Goal: Information Seeking & Learning: Learn about a topic

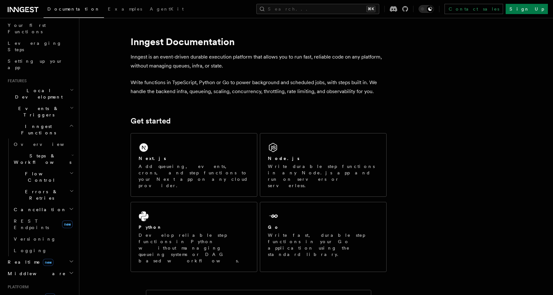
scroll to position [78, 0]
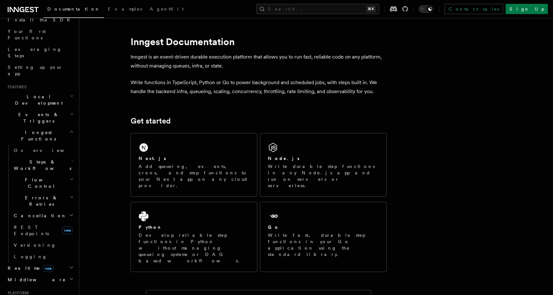
click at [39, 159] on span "Steps & Workflows" at bounding box center [41, 165] width 60 height 13
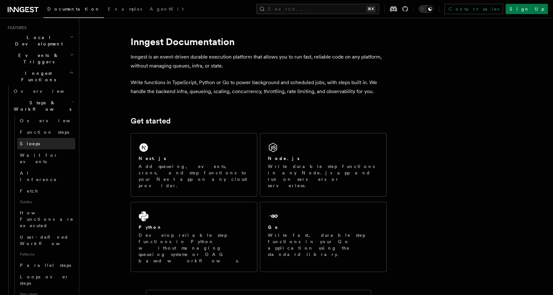
scroll to position [138, 0]
click at [35, 96] on h2 "Steps & Workflows" at bounding box center [43, 105] width 64 height 18
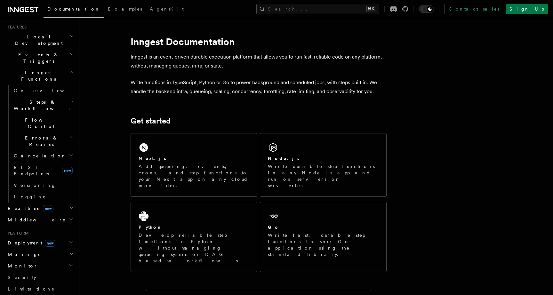
click at [40, 117] on span "Flow Control" at bounding box center [40, 123] width 58 height 13
click at [38, 135] on span "Errors & Retries" at bounding box center [40, 141] width 58 height 13
click at [35, 153] on span "Cancellation" at bounding box center [38, 156] width 55 height 6
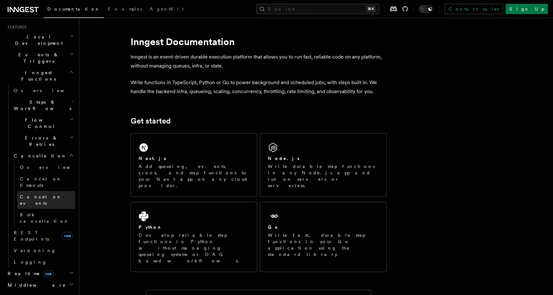
click at [34, 194] on span "Cancel on events" at bounding box center [41, 200] width 42 height 12
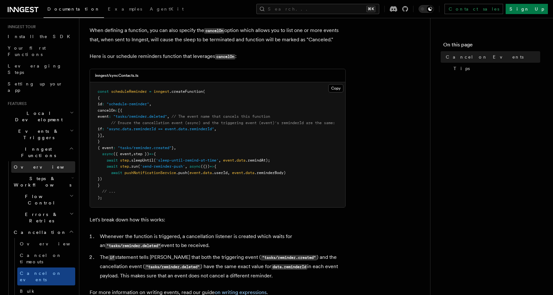
scroll to position [58, 0]
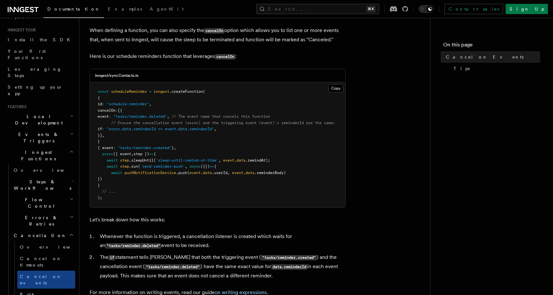
click at [49, 129] on h2 "Events & Triggers" at bounding box center [40, 138] width 70 height 18
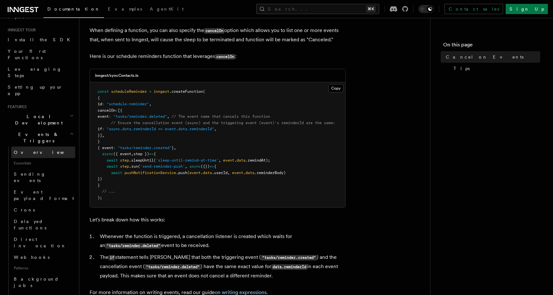
click at [28, 150] on span "Overview" at bounding box center [47, 152] width 66 height 5
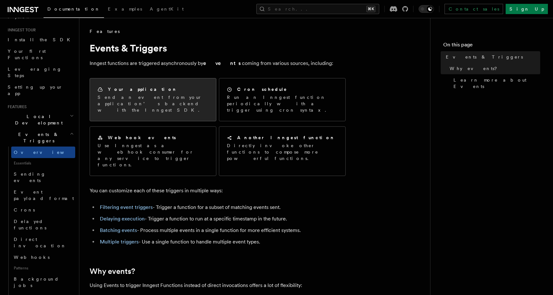
click at [179, 107] on div "Your application Send an event from your application’s backend with the Inngest…" at bounding box center [153, 99] width 126 height 43
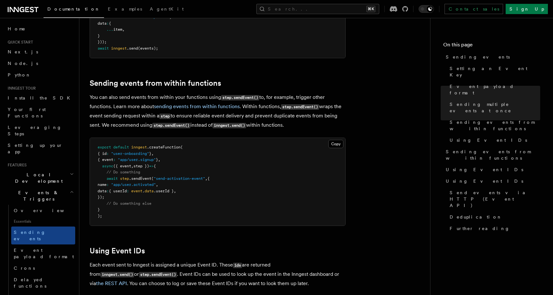
scroll to position [937, 0]
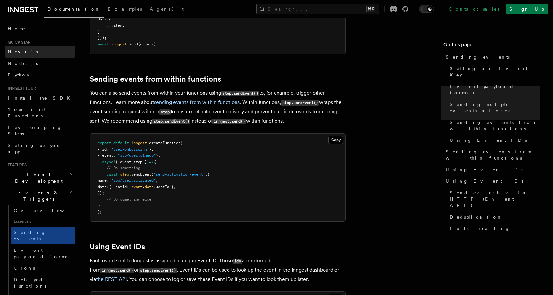
click at [28, 50] on link "Next.js" at bounding box center [40, 52] width 70 height 12
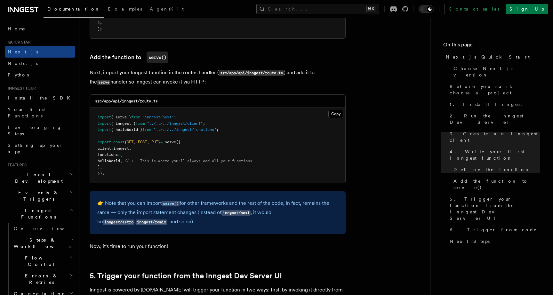
scroll to position [1238, 0]
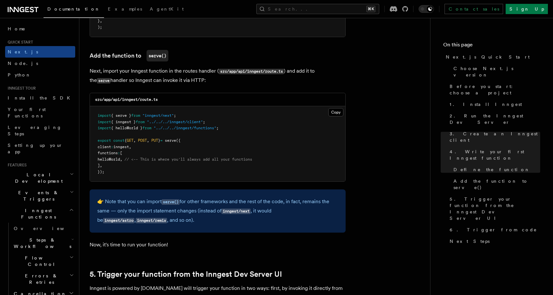
click at [41, 237] on span "Steps & Workflows" at bounding box center [41, 243] width 60 height 13
click at [40, 252] on link "Overview" at bounding box center [46, 258] width 58 height 12
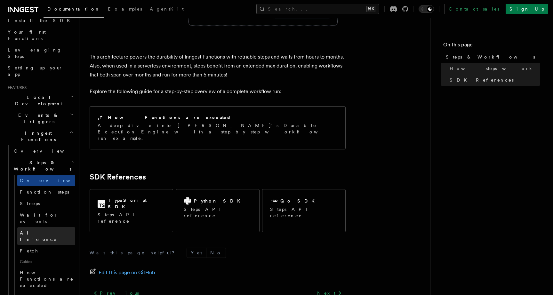
scroll to position [80, 0]
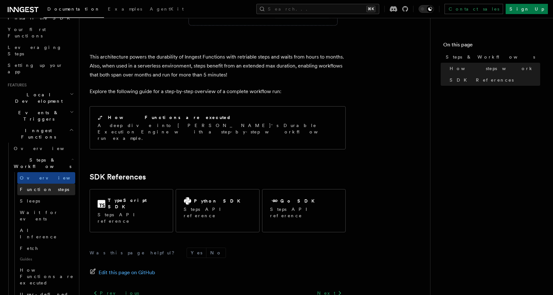
click at [47, 187] on span "Function steps" at bounding box center [44, 189] width 49 height 5
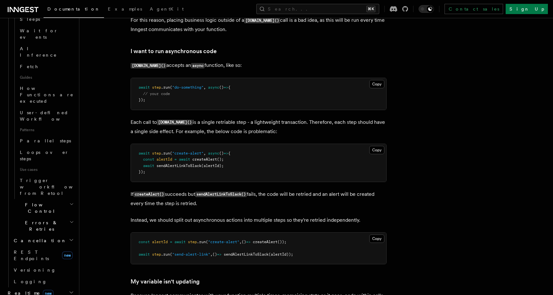
scroll to position [225, 0]
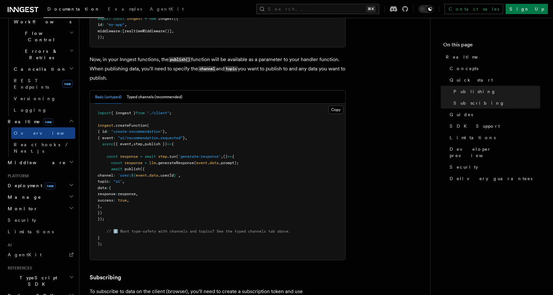
scroll to position [515, 0]
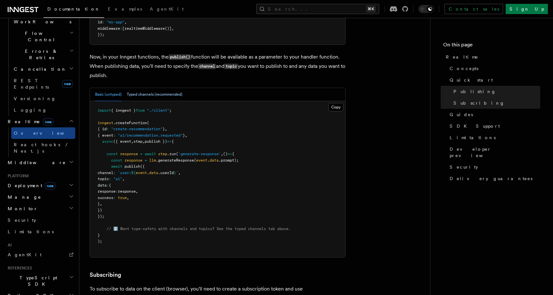
click at [163, 95] on button "Typed channels (recommended)" at bounding box center [155, 94] width 56 height 13
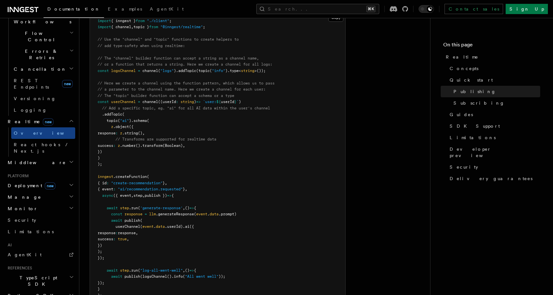
scroll to position [558, 0]
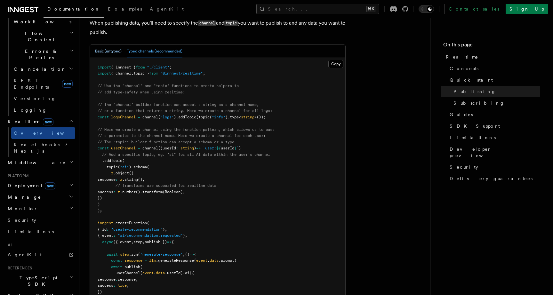
click at [107, 47] on button "Basic (untyped)" at bounding box center [108, 51] width 27 height 13
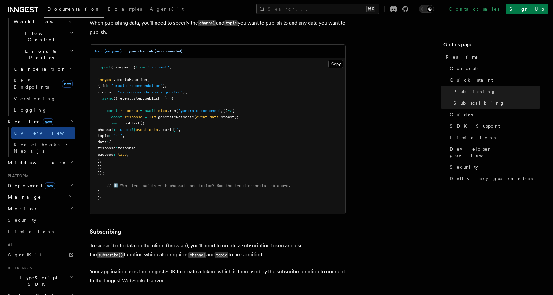
click at [141, 52] on button "Typed channels (recommended)" at bounding box center [155, 51] width 56 height 13
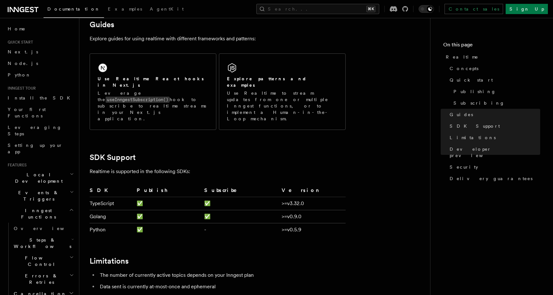
scroll to position [1482, 0]
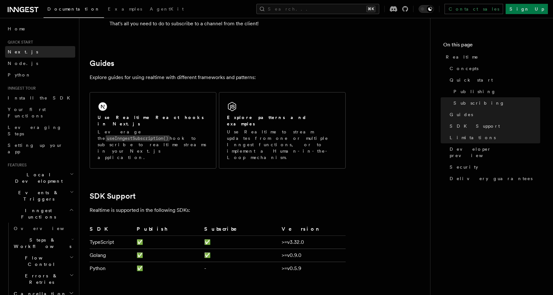
click at [25, 49] on link "Next.js" at bounding box center [40, 52] width 70 height 12
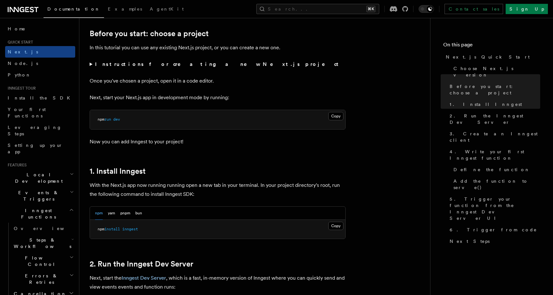
scroll to position [216, 0]
click at [91, 66] on summary "Instructions for creating a new Next.js project" at bounding box center [218, 63] width 256 height 9
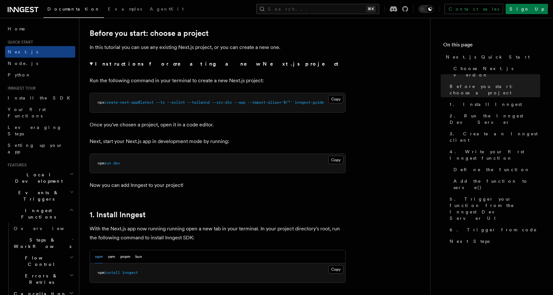
click at [91, 65] on summary "Instructions for creating a new Next.js project" at bounding box center [218, 63] width 256 height 9
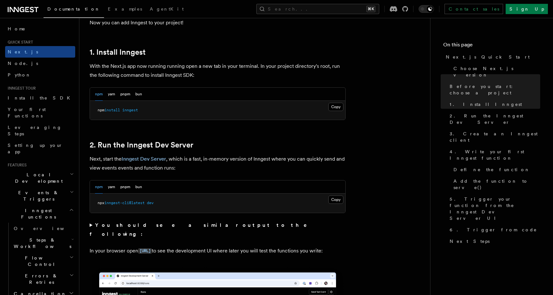
scroll to position [335, 0]
click at [138, 97] on button "bun" at bounding box center [138, 93] width 7 height 13
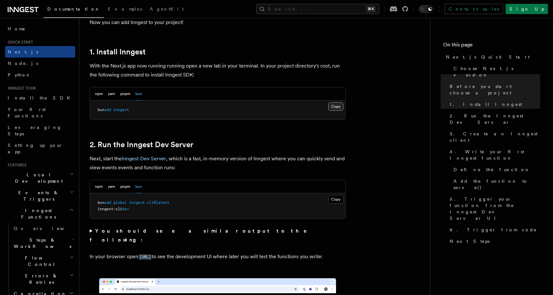
click at [333, 107] on button "Copy Copied" at bounding box center [335, 106] width 15 height 8
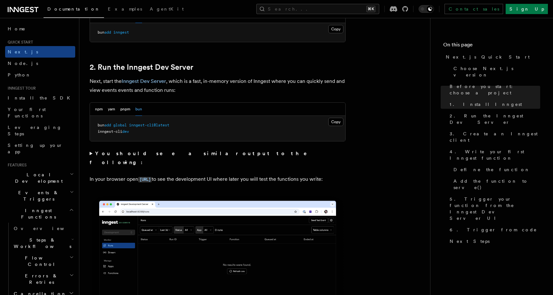
scroll to position [412, 0]
click at [334, 124] on button "Copy Copied" at bounding box center [335, 121] width 15 height 8
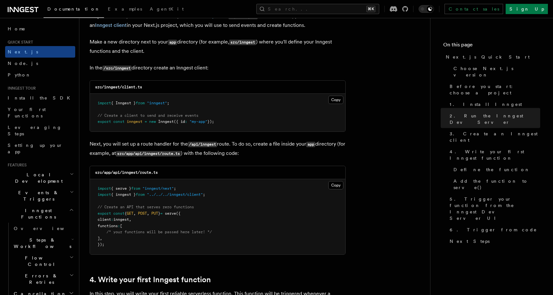
scroll to position [793, 0]
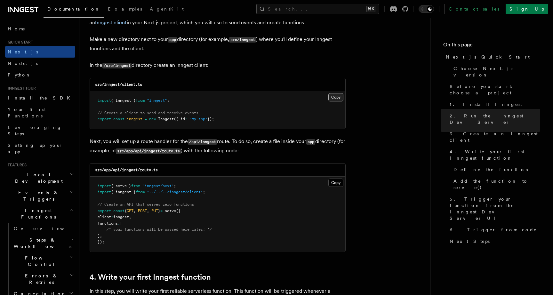
click at [336, 98] on button "Copy Copied" at bounding box center [335, 97] width 15 height 8
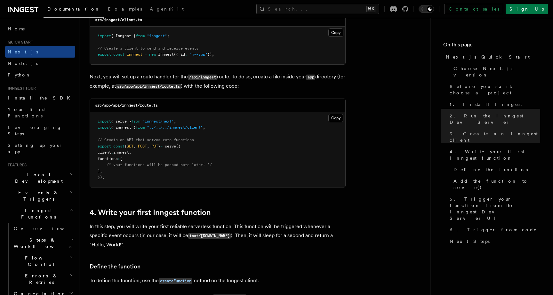
scroll to position [859, 0]
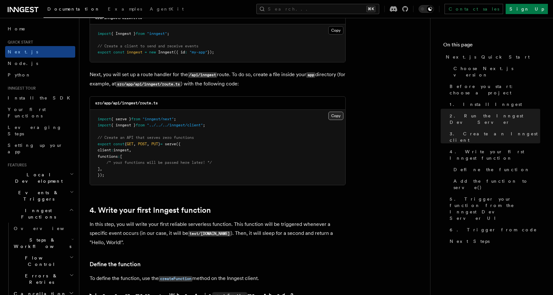
click at [335, 115] on button "Copy Copied" at bounding box center [335, 116] width 15 height 8
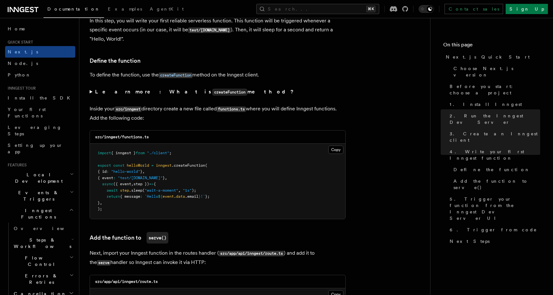
scroll to position [1071, 0]
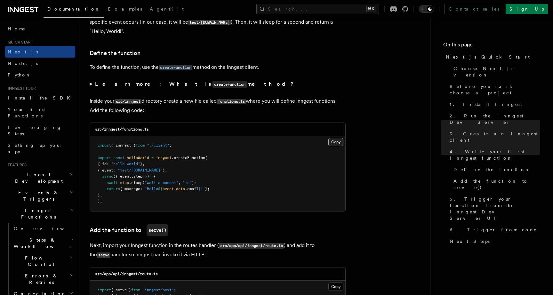
click at [336, 142] on button "Copy Copied" at bounding box center [335, 142] width 15 height 8
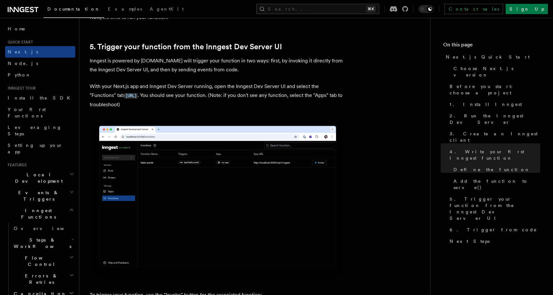
scroll to position [1482, 0]
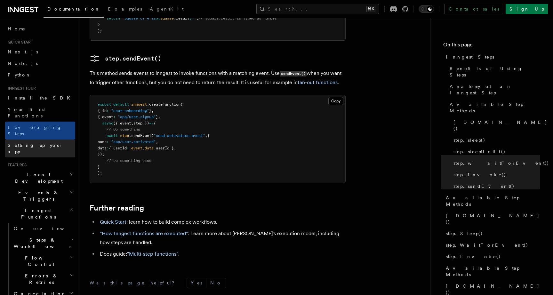
click at [54, 139] on link "Setting up your app" at bounding box center [40, 148] width 70 height 18
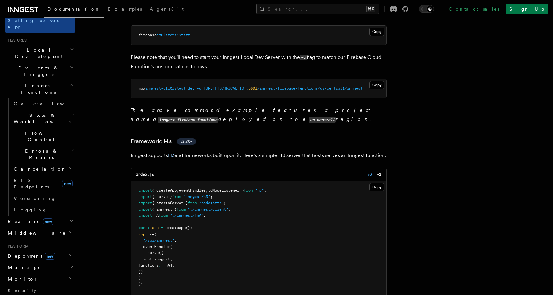
scroll to position [115, 0]
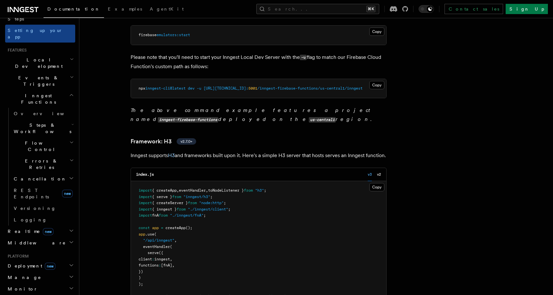
click at [65, 237] on h2 "Middleware" at bounding box center [40, 243] width 70 height 12
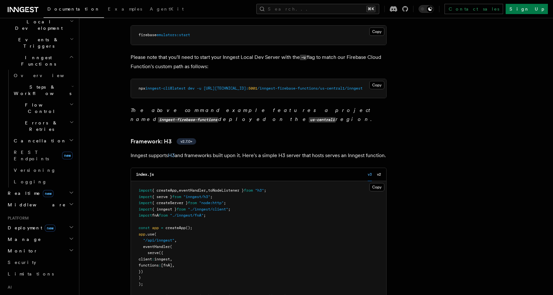
scroll to position [156, 0]
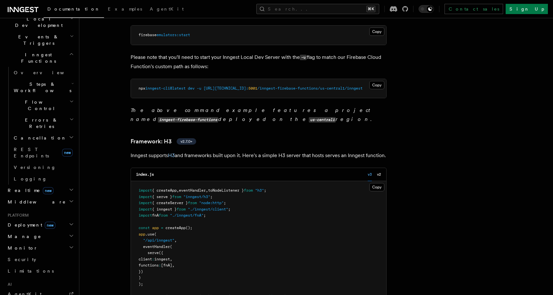
click at [67, 242] on h2 "Monitor" at bounding box center [40, 248] width 70 height 12
click at [68, 242] on h2 "Monitor" at bounding box center [40, 248] width 70 height 12
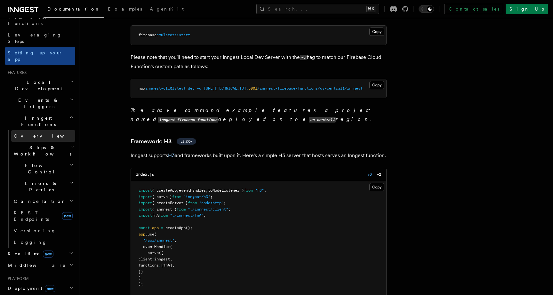
scroll to position [97, 0]
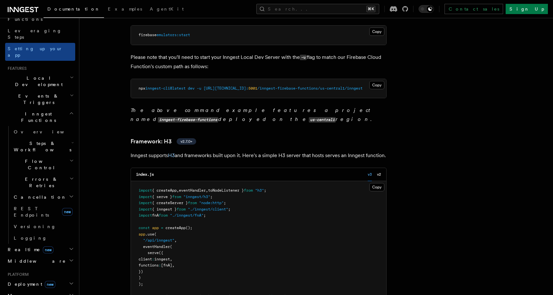
click at [64, 278] on h2 "Deployment new" at bounding box center [40, 284] width 70 height 12
click at [52, 290] on link "Overview" at bounding box center [43, 296] width 64 height 12
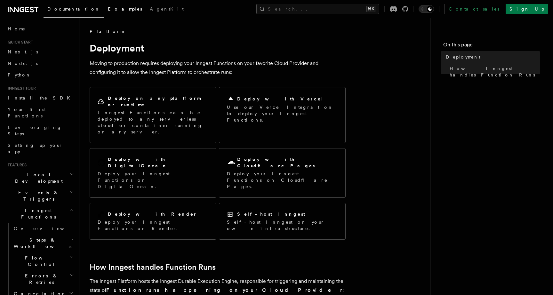
click at [108, 10] on span "Examples" at bounding box center [125, 8] width 34 height 5
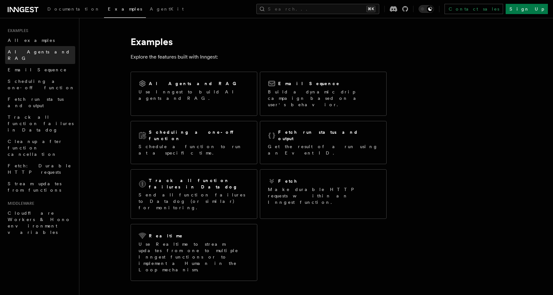
click at [33, 53] on span "AI Agents and RAG" at bounding box center [39, 55] width 62 height 12
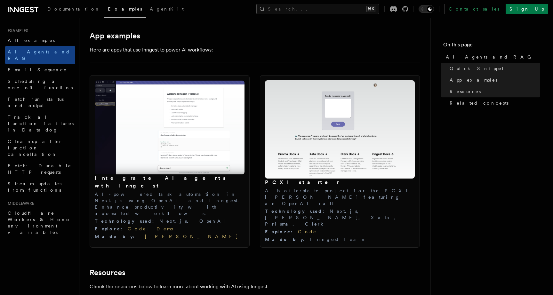
scroll to position [651, 0]
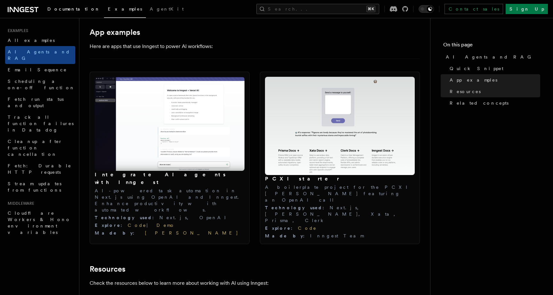
click at [68, 12] on link "Documentation" at bounding box center [74, 9] width 60 height 15
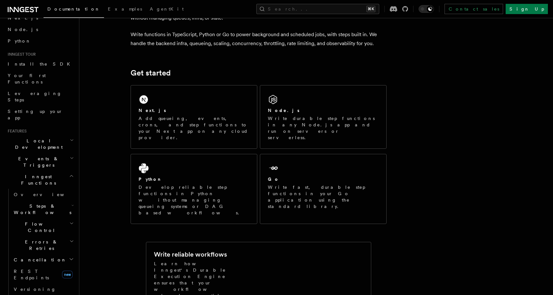
scroll to position [39, 0]
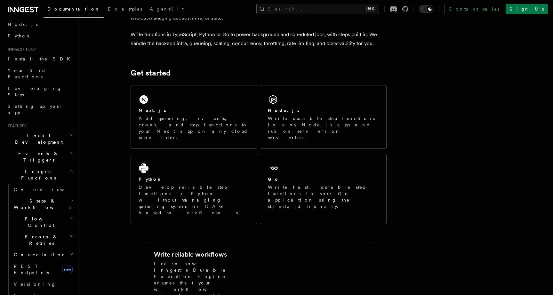
click at [36, 216] on span "Flow Control" at bounding box center [40, 222] width 58 height 13
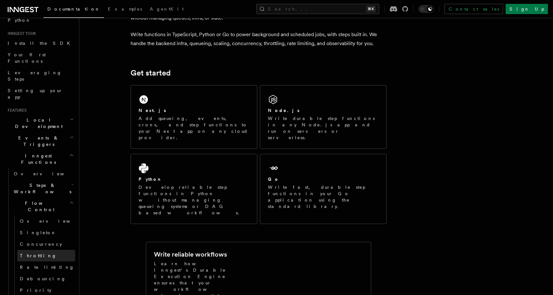
scroll to position [56, 0]
click at [41, 263] on span "Rate limiting" at bounding box center [47, 265] width 54 height 5
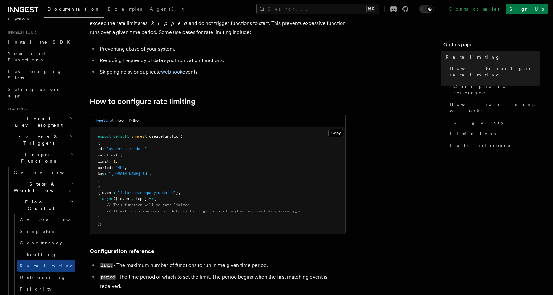
scroll to position [50, 0]
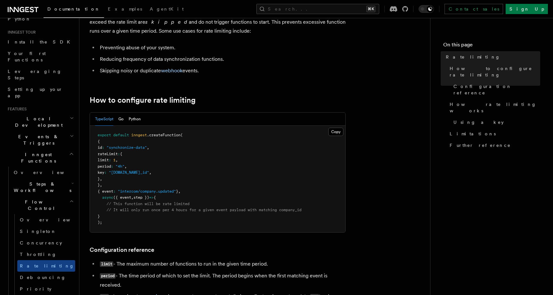
click at [57, 196] on h2 "Flow Control" at bounding box center [43, 205] width 64 height 18
